Goal: Communication & Community: Answer question/provide support

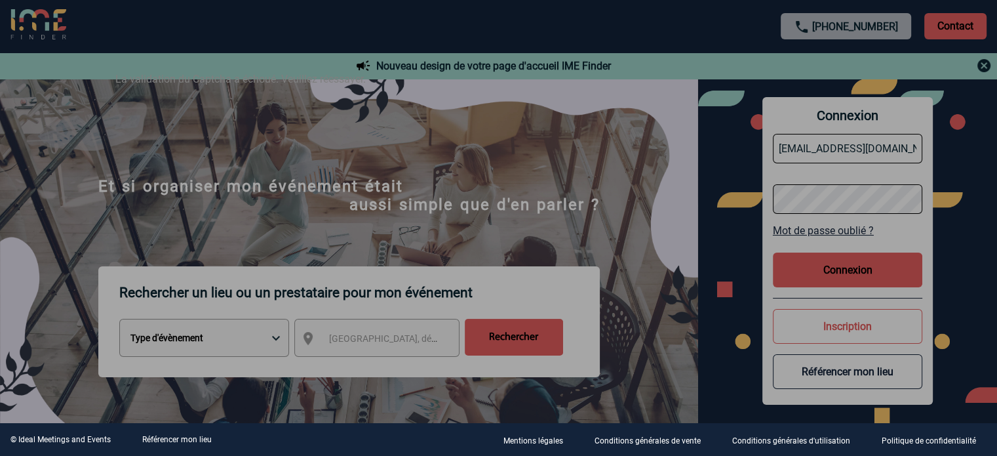
click at [852, 267] on div at bounding box center [498, 228] width 997 height 456
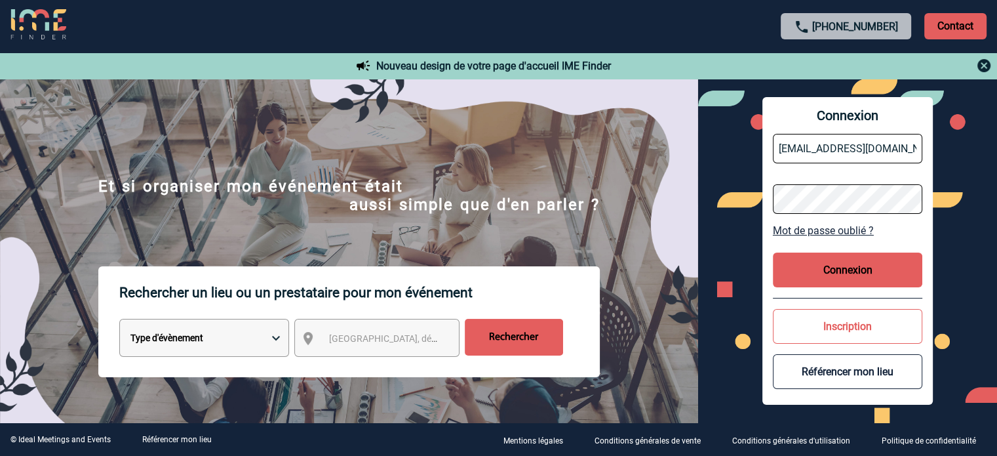
click at [847, 259] on button "Connexion" at bounding box center [847, 269] width 149 height 35
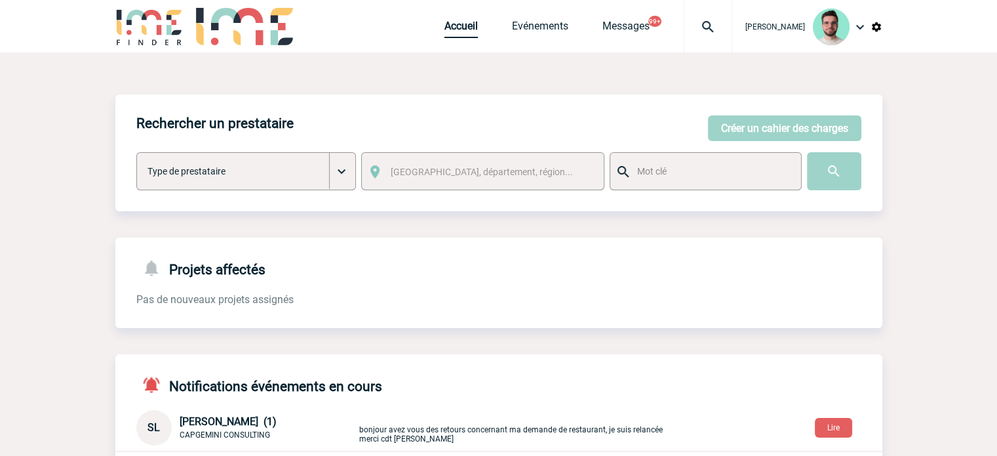
click at [453, 20] on link "Accueil" at bounding box center [461, 29] width 33 height 18
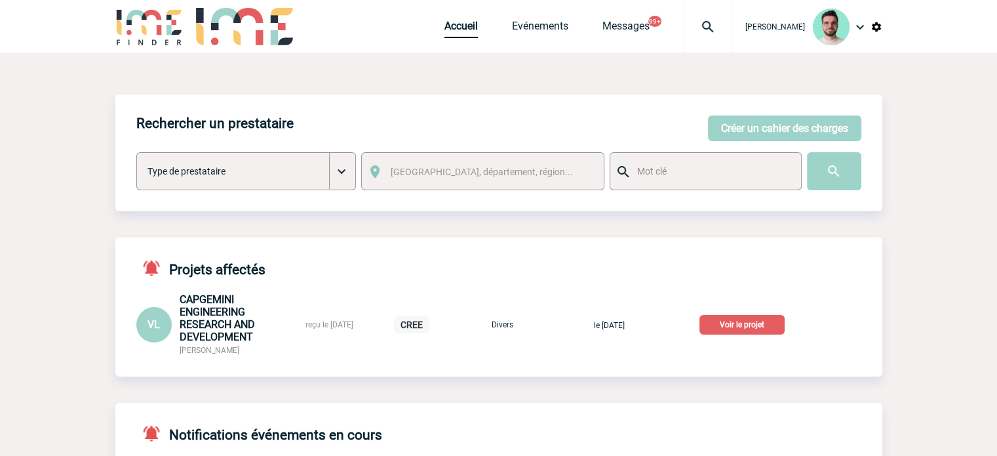
click at [737, 330] on p "Voir le projet" at bounding box center [742, 325] width 85 height 20
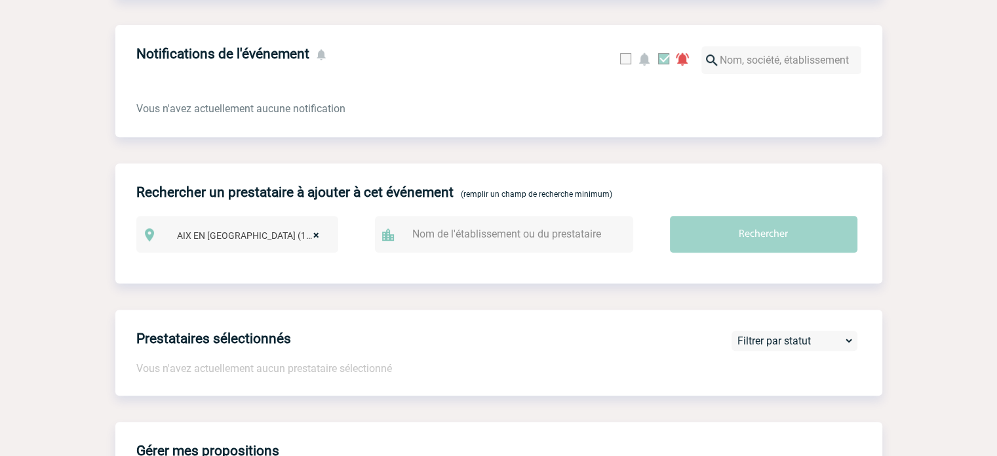
scroll to position [191, 0]
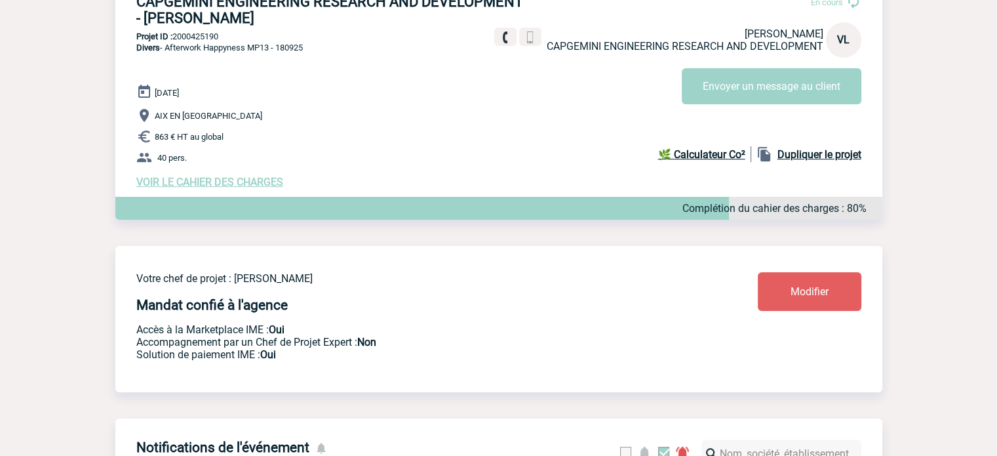
click at [214, 178] on div "18 Septembre 2025 AIX EN PROVENCE 863 € HT au global 40 pers. VOIR LE CAHIER DE…" at bounding box center [509, 136] width 746 height 104
click at [214, 180] on span "VOIR LE CAHIER DES CHARGES" at bounding box center [209, 182] width 147 height 12
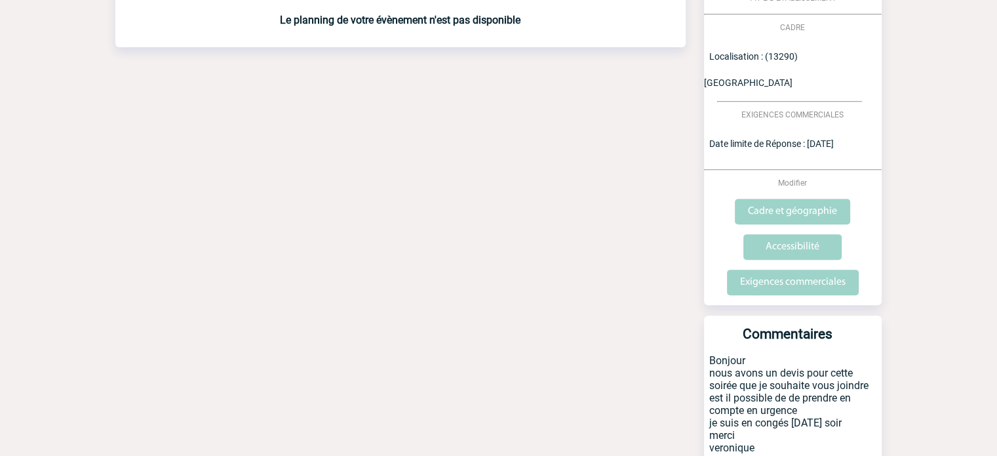
scroll to position [496, 0]
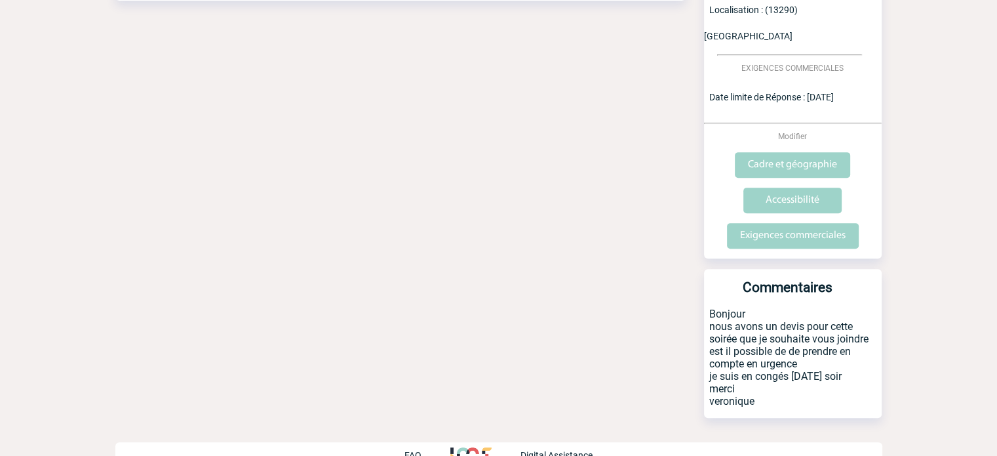
click at [657, 241] on div "Date limite de réponse le 25-08-2025 Retour à mon événement CAPGEMINI ENGINEERI…" at bounding box center [498, 18] width 767 height 924
drag, startPoint x: 751, startPoint y: 371, endPoint x: 709, endPoint y: 284, distance: 96.8
click at [709, 308] on p "Bonjour nous avons un devis pour cette soirée que je souhaite vous joindre est …" at bounding box center [793, 363] width 178 height 110
copy p "Bonjour nous avons un devis pour cette soirée que je souhaite vous joindre est …"
click at [755, 311] on p "Bonjour nous avons un devis pour cette soirée que je souhaite vous joindre est …" at bounding box center [793, 363] width 178 height 110
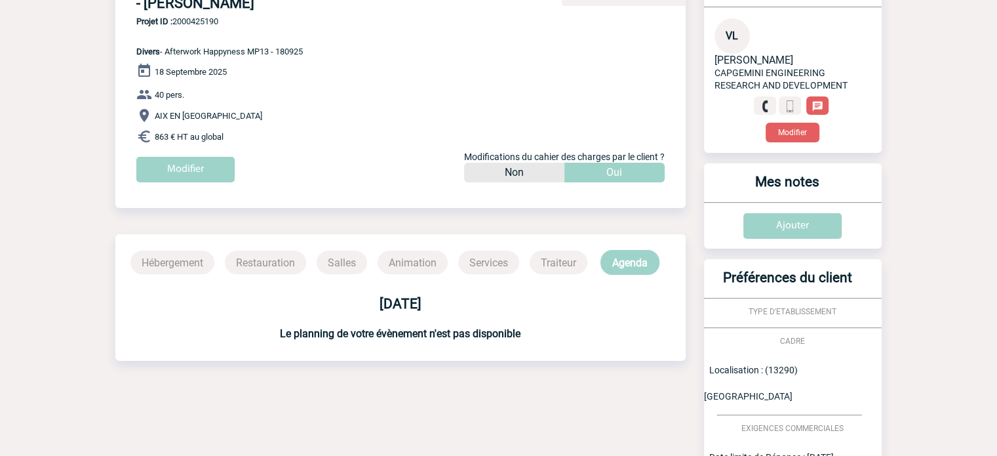
scroll to position [37, 0]
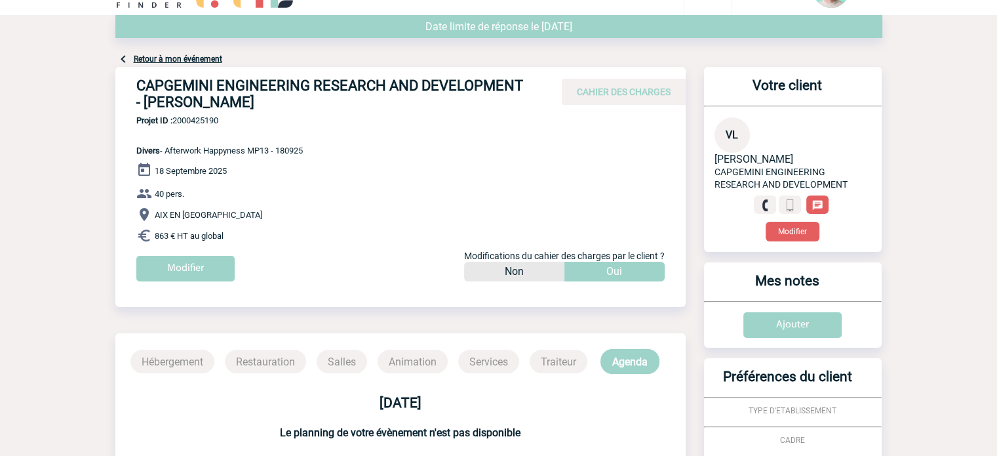
click at [187, 54] on link "Retour à mon événement" at bounding box center [178, 58] width 89 height 9
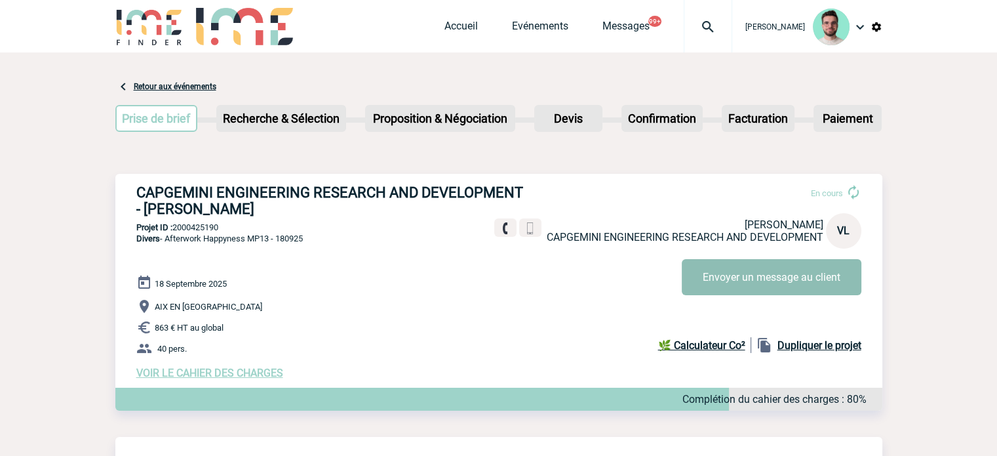
click at [764, 290] on button "Envoyer un message au client" at bounding box center [772, 277] width 180 height 36
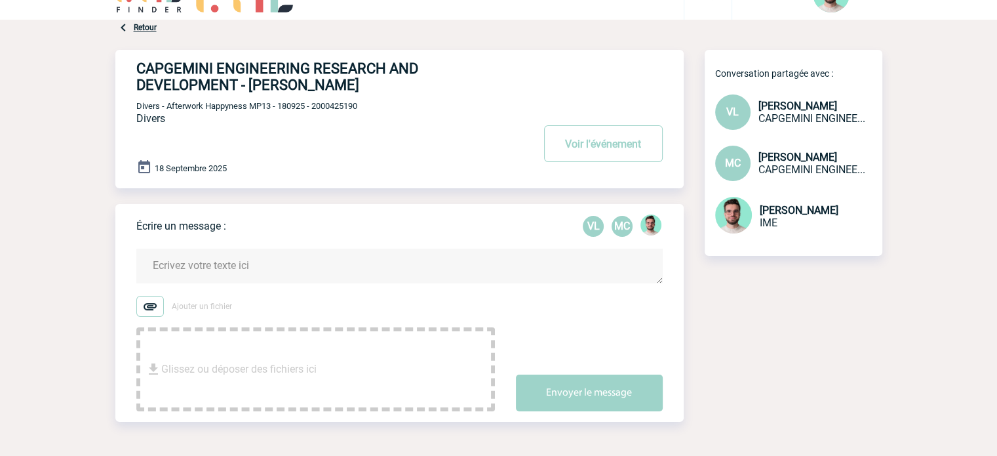
scroll to position [84, 0]
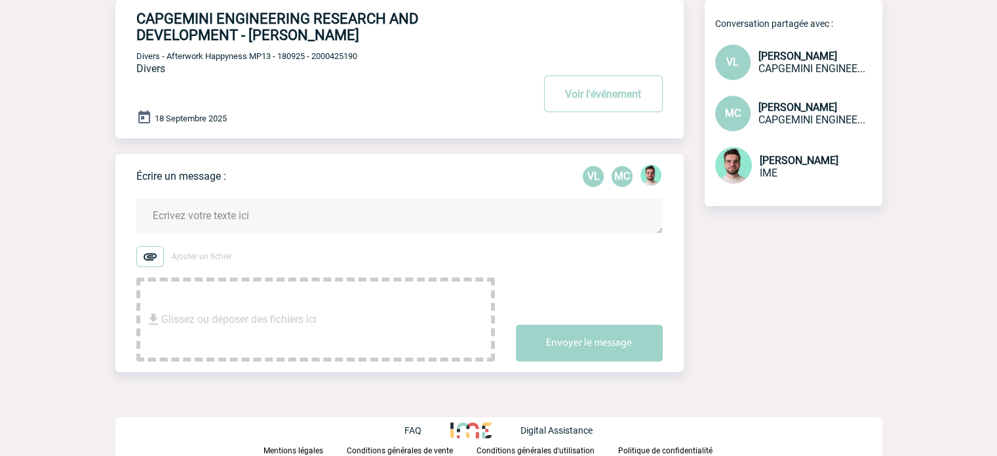
click at [346, 208] on textarea at bounding box center [399, 216] width 526 height 35
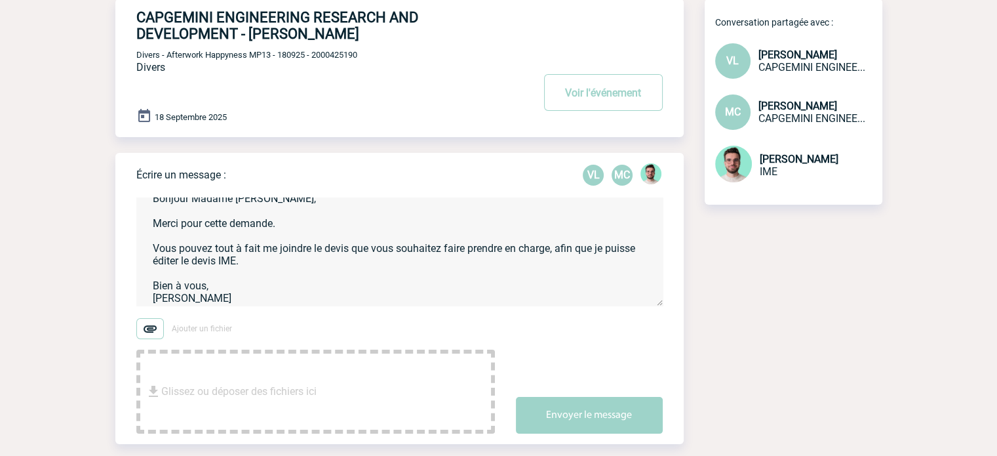
scroll to position [149, 0]
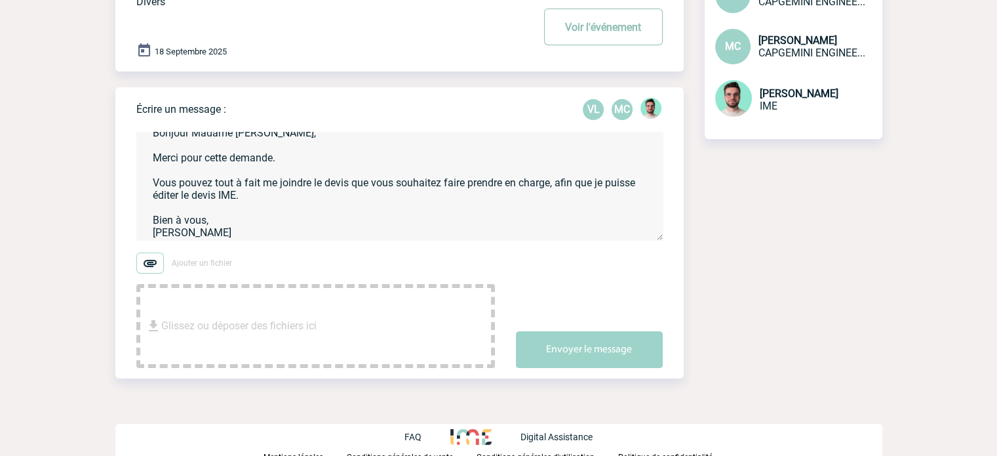
type textarea "Bonjour Madame [PERSON_NAME], Merci pour cette demande. Vous pouvez tout à fait…"
click at [566, 346] on button "Envoyer le message" at bounding box center [589, 349] width 147 height 37
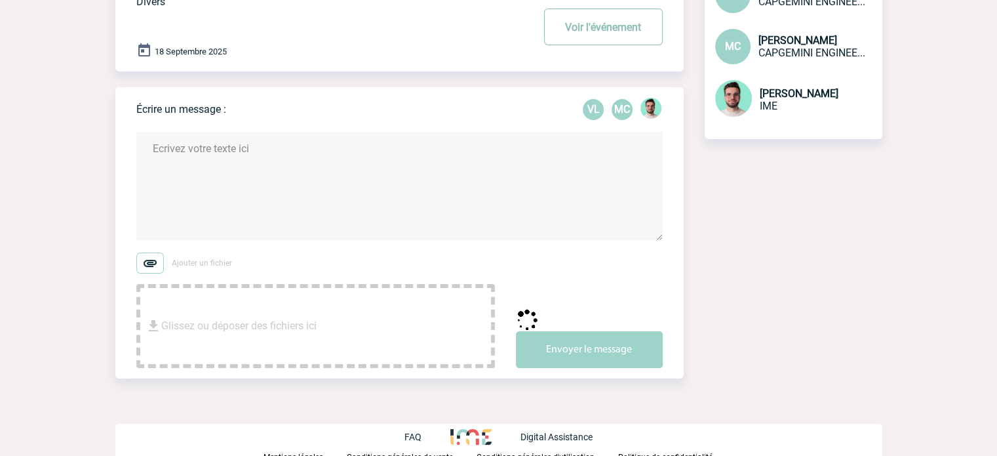
scroll to position [0, 0]
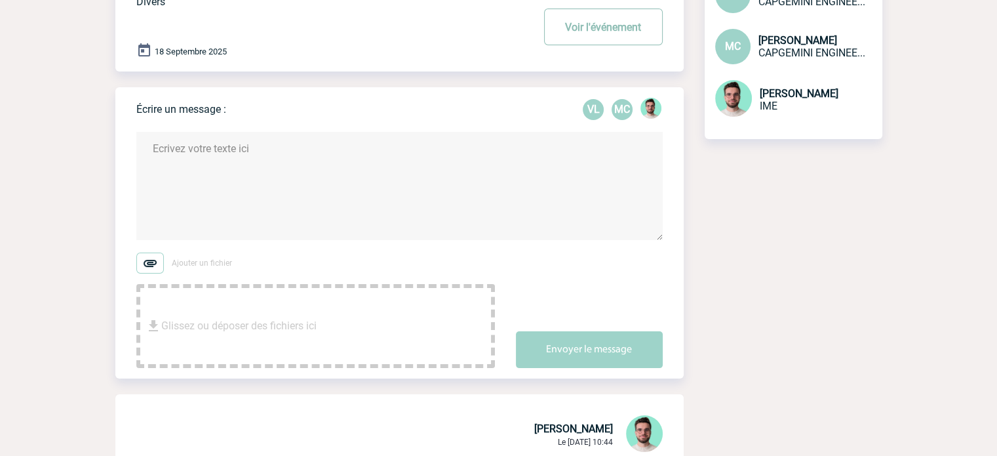
click at [597, 33] on button "Voir l'événement" at bounding box center [603, 27] width 119 height 37
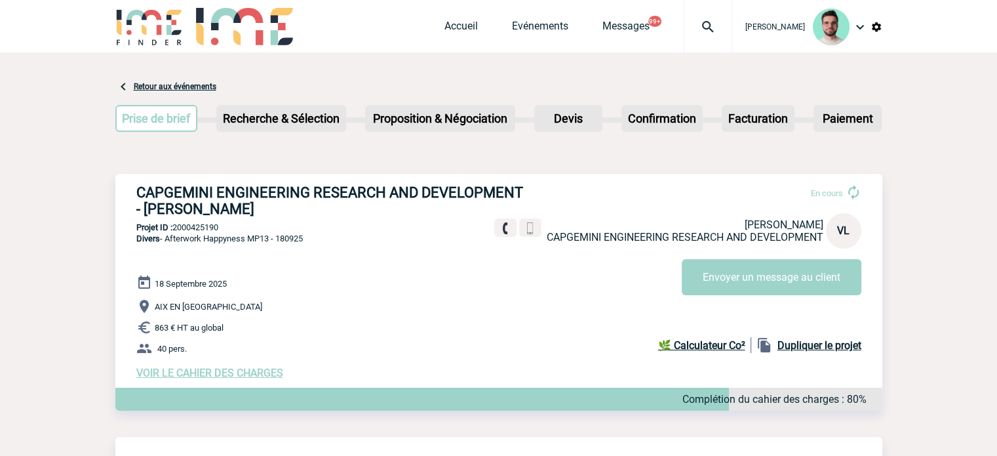
click at [205, 222] on div "CAPGEMINI ENGINEERING RESEARCH AND DEVELOPMENT - Véronique LEVEQUE En cours Vér…" at bounding box center [498, 282] width 767 height 216
copy p "2000425190"
drag, startPoint x: 288, startPoint y: 211, endPoint x: 132, endPoint y: 206, distance: 156.8
click at [132, 206] on div "CAPGEMINI ENGINEERING RESEARCH AND DEVELOPMENT - Véronique LEVEQUE En cours Vér…" at bounding box center [498, 282] width 767 height 216
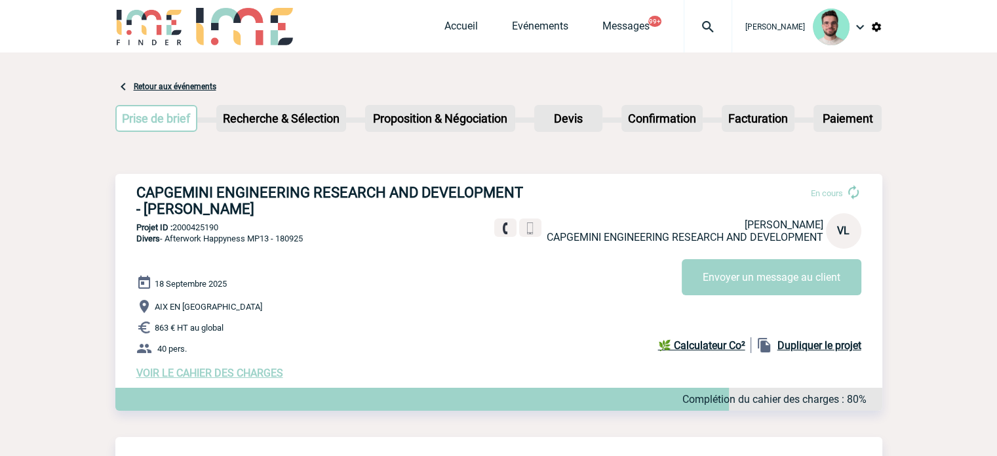
copy h3 "Véronique LEVEQUE"
click at [494, 20] on span "Accueil" at bounding box center [479, 26] width 68 height 12
click at [523, 21] on link "Evénements" at bounding box center [540, 29] width 56 height 18
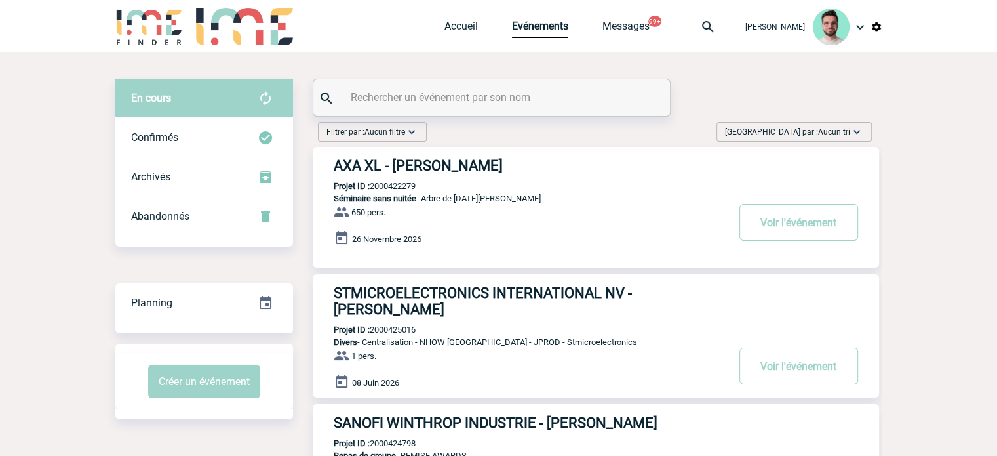
click at [450, 92] on input "text" at bounding box center [493, 97] width 292 height 19
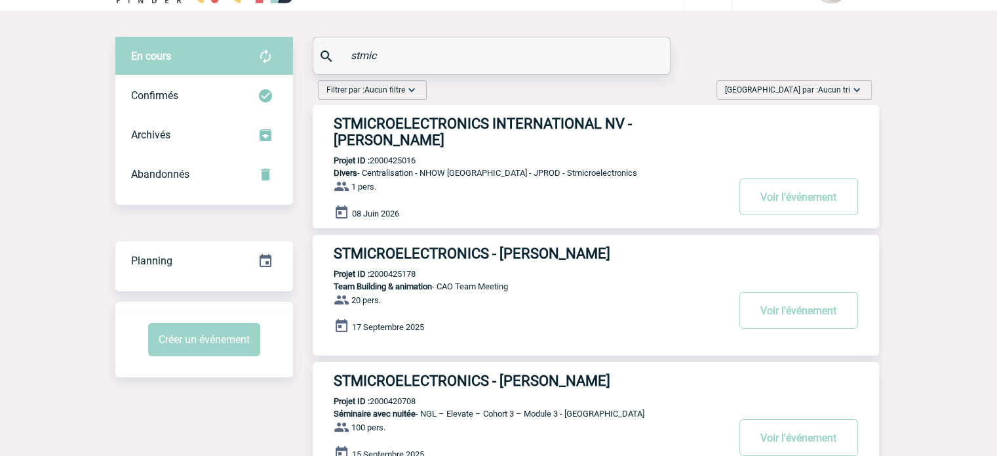
scroll to position [66, 0]
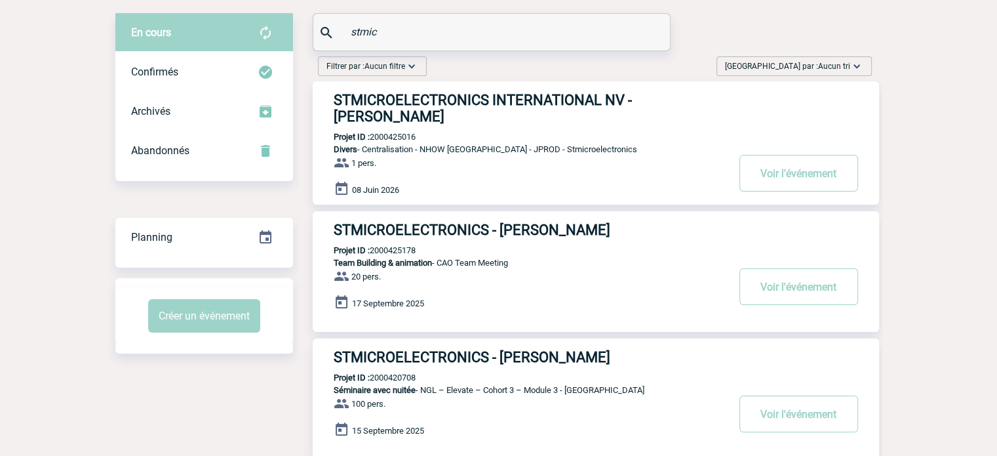
type input "stmic"
click at [422, 228] on h3 "STMICROELECTRONICS - Aline FISCHER" at bounding box center [530, 230] width 393 height 16
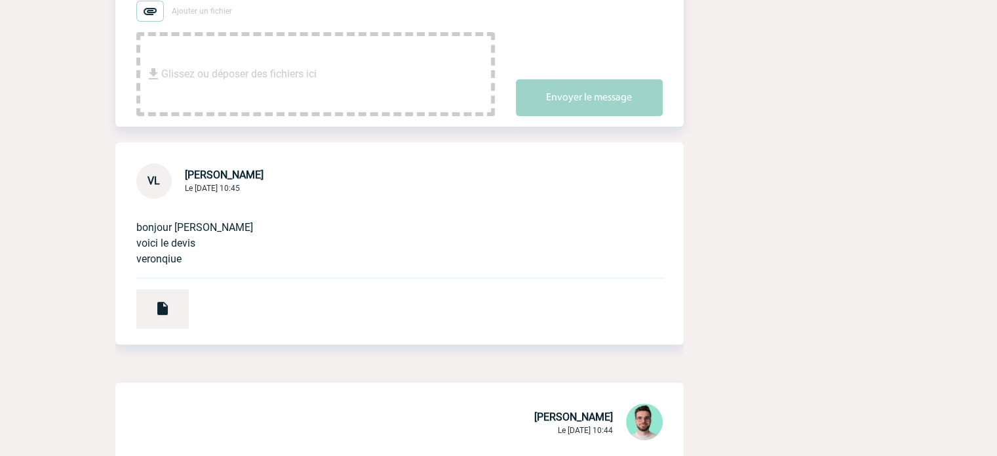
scroll to position [393, 0]
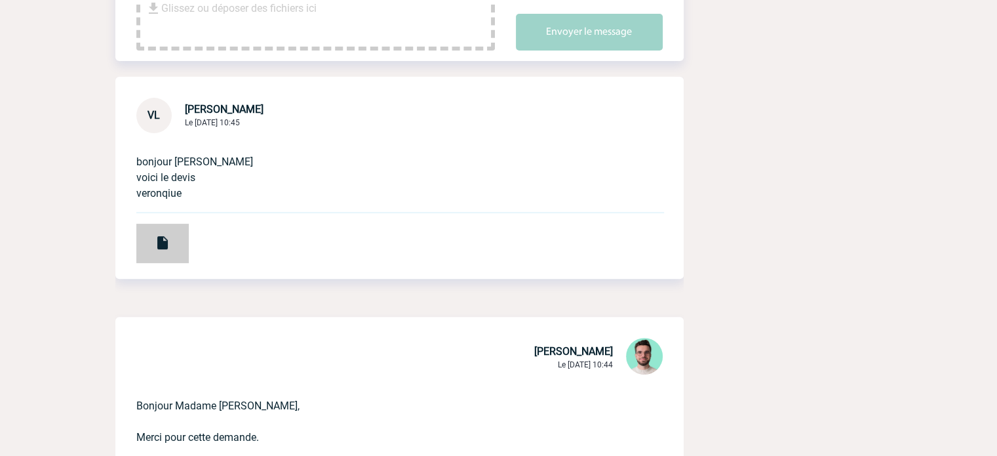
click at [162, 250] on img at bounding box center [163, 243] width 16 height 16
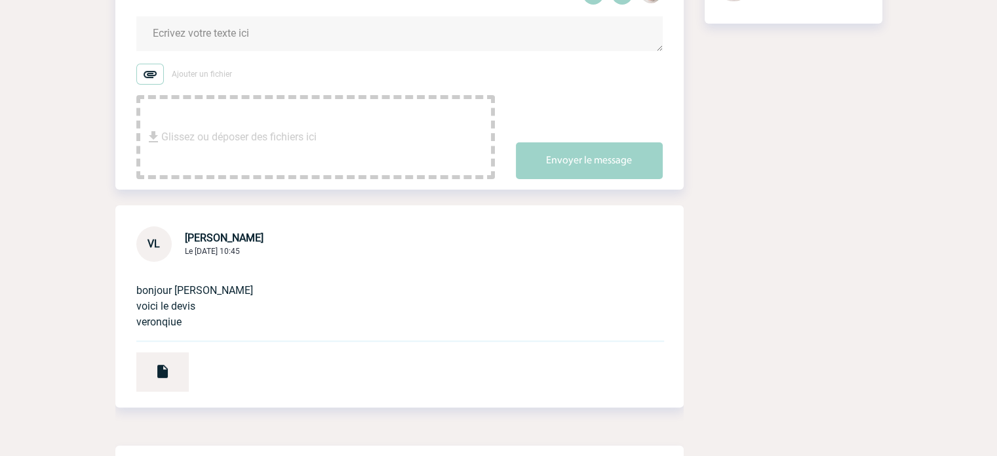
scroll to position [131, 0]
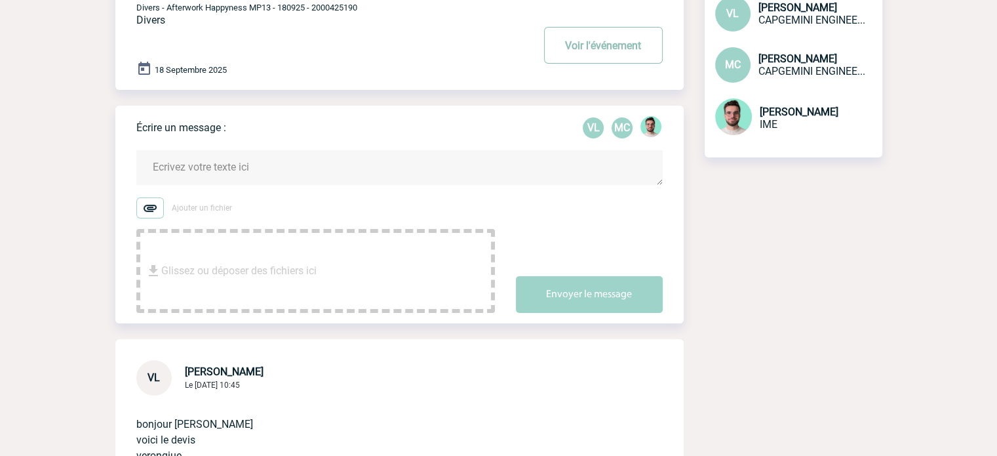
click at [595, 44] on button "Voir l'événement" at bounding box center [603, 45] width 119 height 37
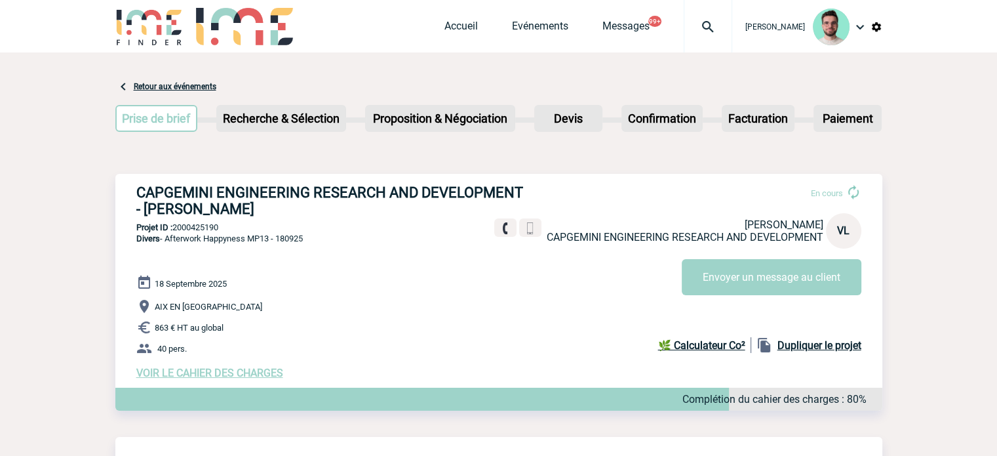
click at [186, 224] on p "Projet ID : 2000425190" at bounding box center [498, 227] width 767 height 10
copy p "2000425190"
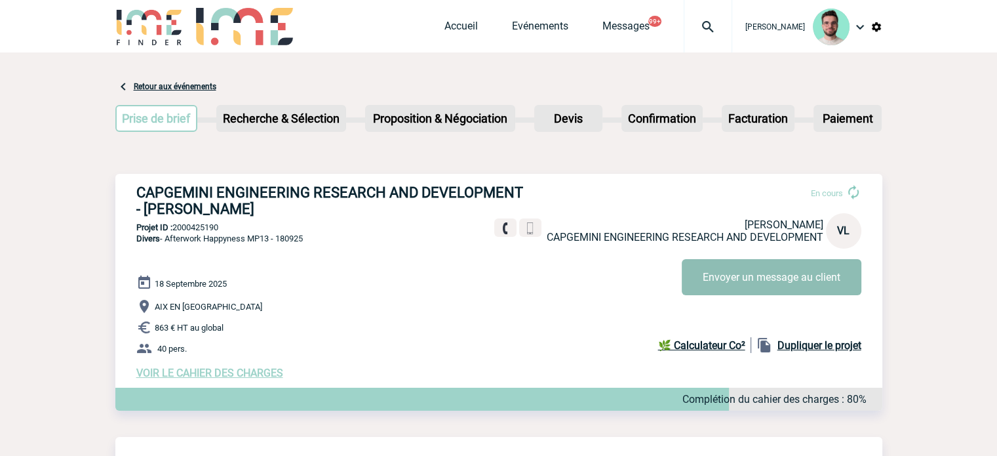
click at [744, 275] on button "Envoyer un message au client" at bounding box center [772, 277] width 180 height 36
